Goal: Information Seeking & Learning: Learn about a topic

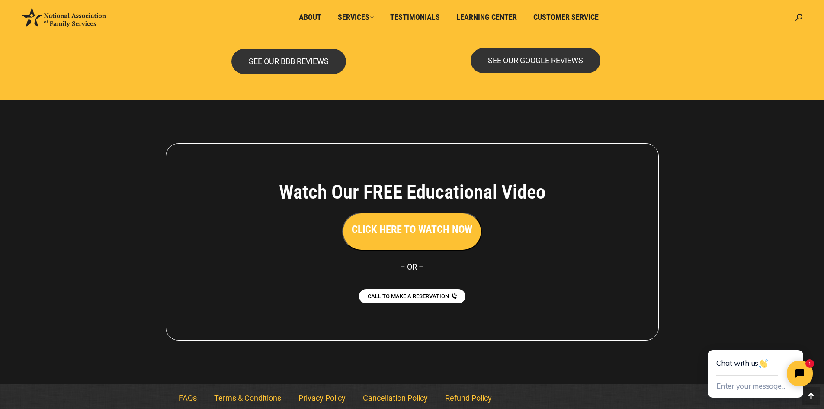
scroll to position [1864, 0]
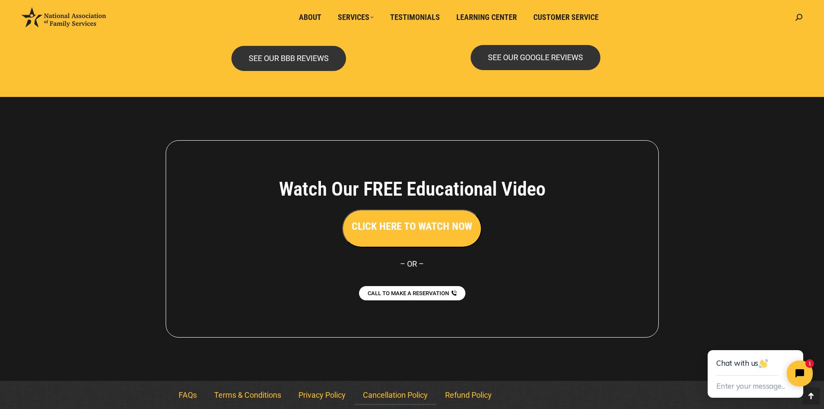
click at [408, 394] on link "Cancellation Policy" at bounding box center [395, 395] width 82 height 20
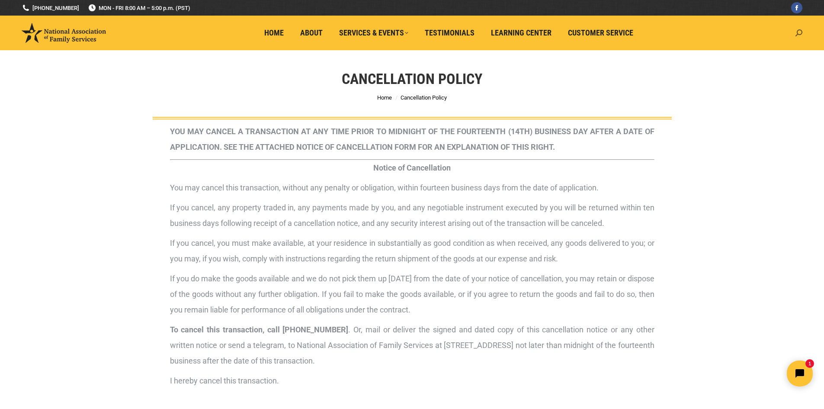
click at [800, 32] on icon at bounding box center [799, 32] width 7 height 7
click at [275, 32] on span "Home" at bounding box center [273, 33] width 19 height 10
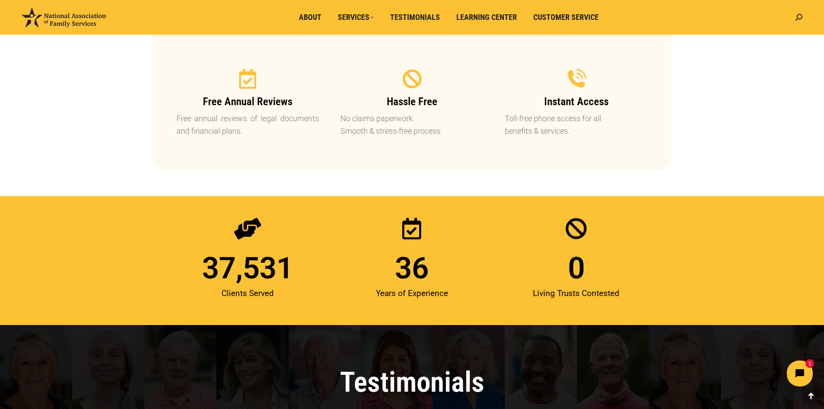
scroll to position [955, 0]
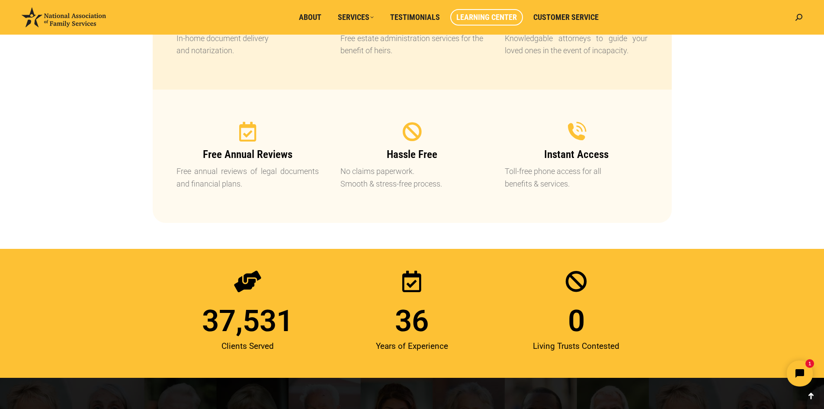
click at [496, 16] on span "Learning Center" at bounding box center [486, 18] width 61 height 10
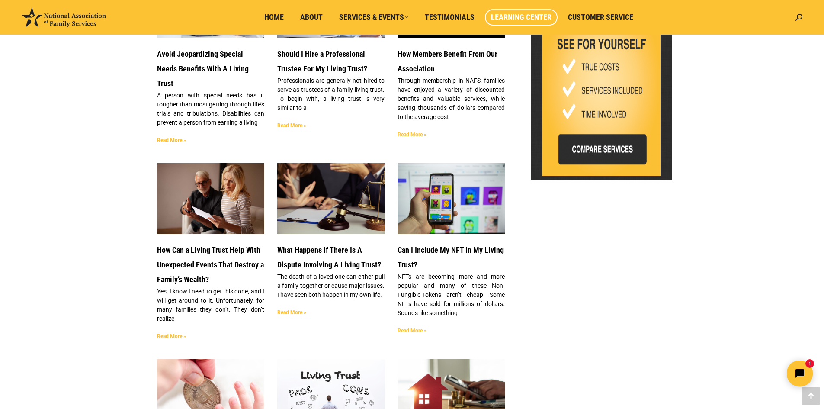
scroll to position [476, 0]
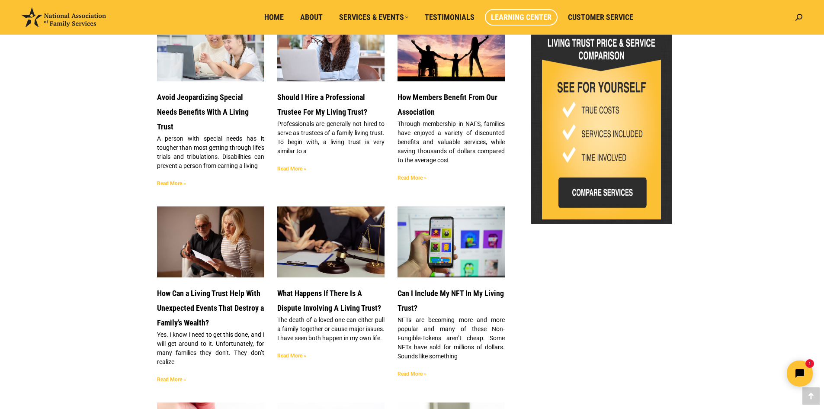
click at [413, 177] on link "Read More »" at bounding box center [412, 178] width 29 height 6
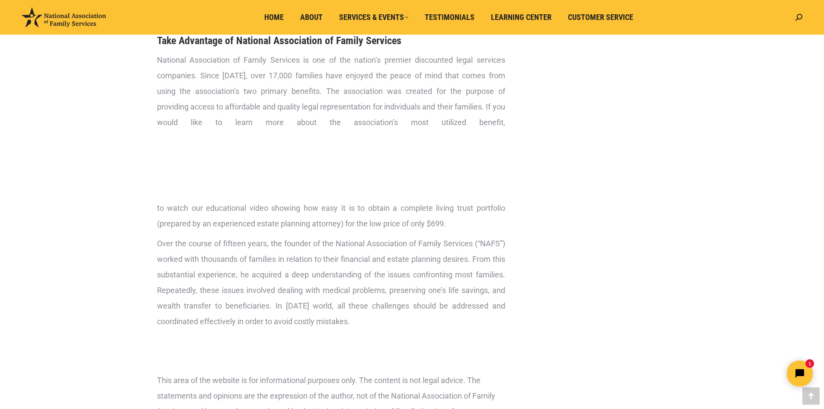
scroll to position [1909, 0]
